Goal: Find specific page/section

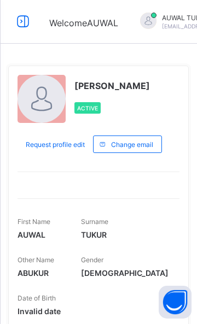
click at [18, 28] on icon at bounding box center [23, 22] width 19 height 16
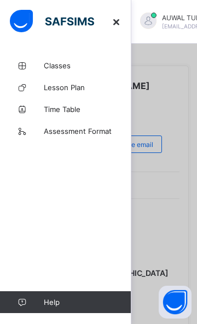
click at [46, 136] on link "Assessment Format" at bounding box center [65, 131] width 131 height 22
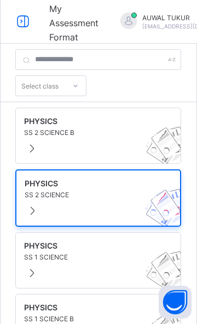
click at [63, 208] on div at bounding box center [98, 210] width 147 height 13
click at [28, 215] on span at bounding box center [32, 210] width 15 height 13
click at [29, 142] on span at bounding box center [31, 148] width 15 height 13
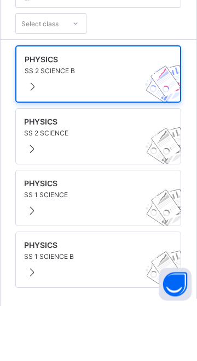
scroll to position [142, 0]
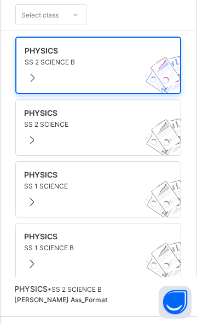
scroll to position [0, 0]
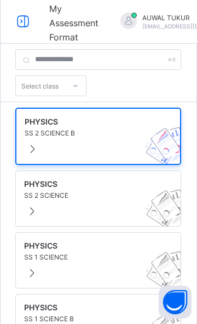
click at [21, 25] on icon at bounding box center [23, 22] width 19 height 16
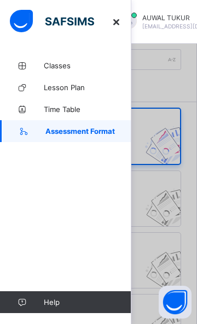
click at [45, 111] on span "Time Table" at bounding box center [87, 109] width 87 height 9
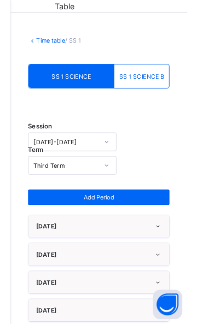
scroll to position [30, 0]
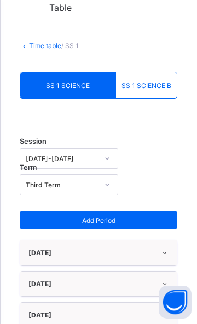
click at [163, 251] on icon at bounding box center [164, 253] width 9 height 8
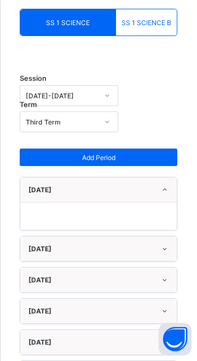
scroll to position [94, 0]
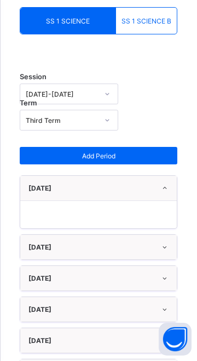
click at [40, 220] on div at bounding box center [98, 215] width 156 height 28
click at [46, 217] on div at bounding box center [98, 215] width 156 height 28
click at [160, 248] on icon at bounding box center [164, 247] width 9 height 8
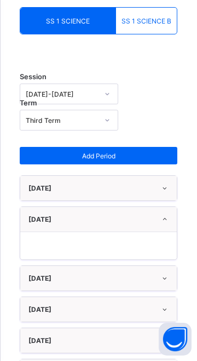
click at [70, 244] on div at bounding box center [98, 246] width 156 height 28
click at [65, 250] on div at bounding box center [98, 246] width 156 height 28
click at [61, 247] on div at bounding box center [98, 246] width 156 height 28
click at [40, 222] on div "TUESDAY" at bounding box center [98, 219] width 156 height 25
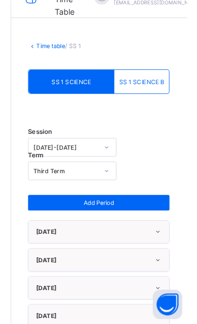
scroll to position [0, 0]
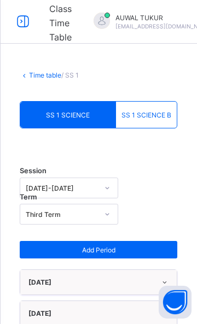
click at [13, 21] on div at bounding box center [22, 21] width 35 height 17
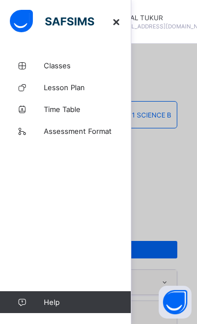
click at [44, 92] on link "Lesson Plan" at bounding box center [65, 88] width 131 height 22
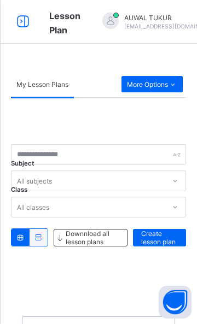
click at [15, 27] on icon at bounding box center [23, 22] width 19 height 16
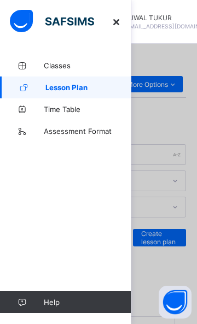
click at [48, 70] on link "Classes" at bounding box center [65, 66] width 131 height 22
